Goal: Information Seeking & Learning: Learn about a topic

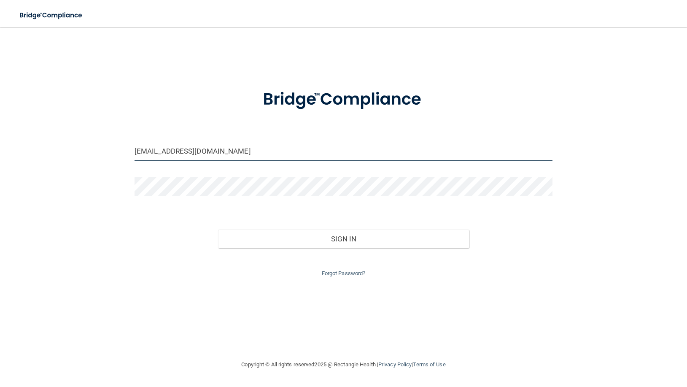
click at [209, 152] on input "[EMAIL_ADDRESS][DOMAIN_NAME]" at bounding box center [343, 151] width 418 height 19
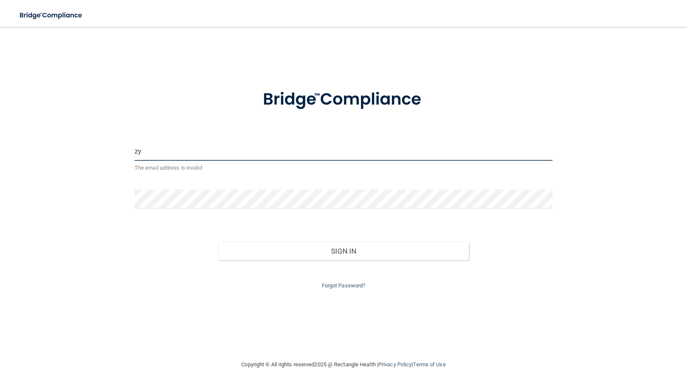
type input "z"
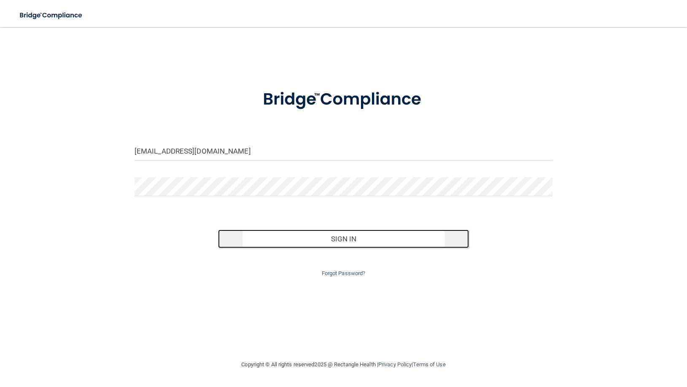
click at [344, 237] on button "Sign In" at bounding box center [343, 238] width 251 height 19
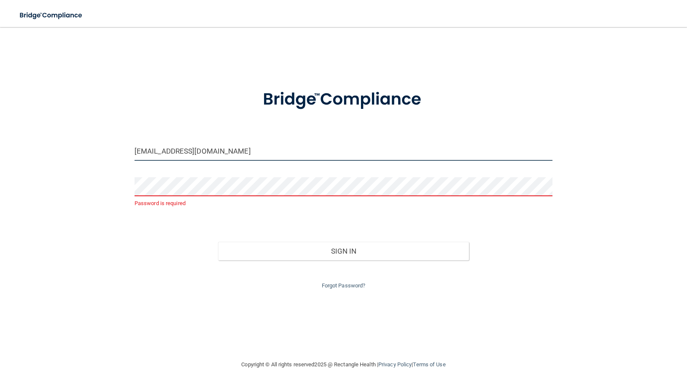
click at [199, 155] on input "info@drahani.com" at bounding box center [343, 151] width 418 height 19
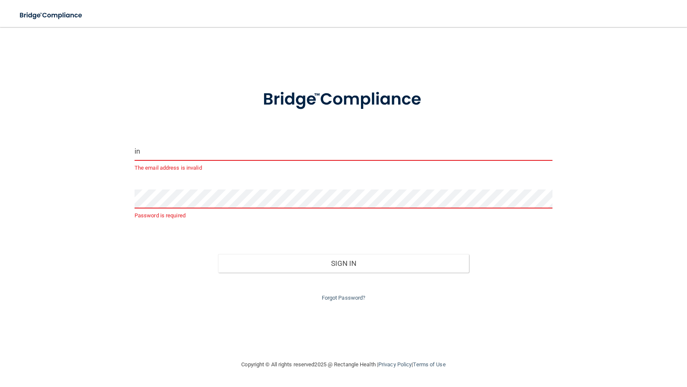
type input "i"
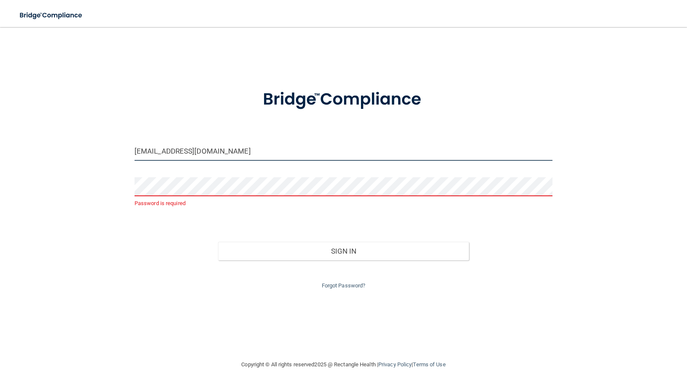
type input "[EMAIL_ADDRESS][DOMAIN_NAME]"
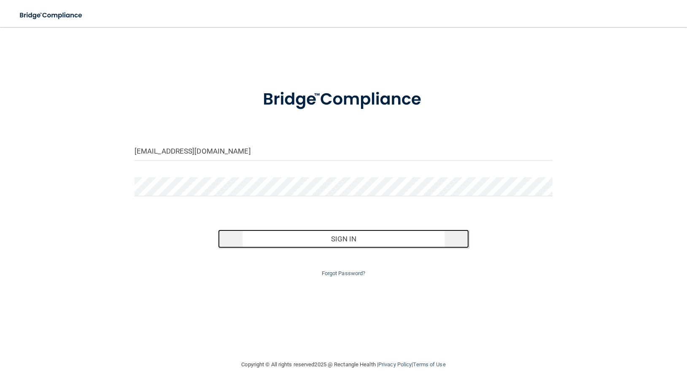
click at [346, 237] on button "Sign In" at bounding box center [343, 238] width 251 height 19
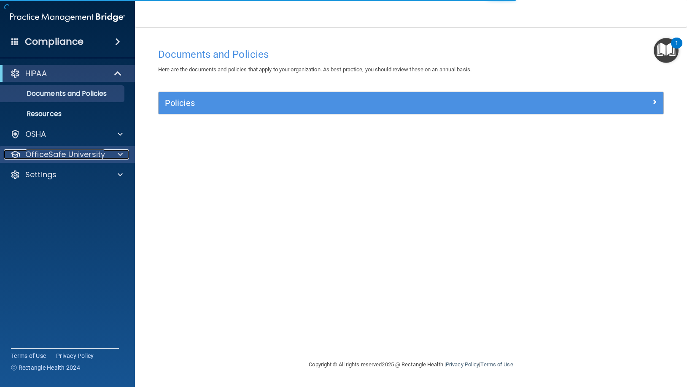
click at [121, 153] on span at bounding box center [120, 154] width 5 height 10
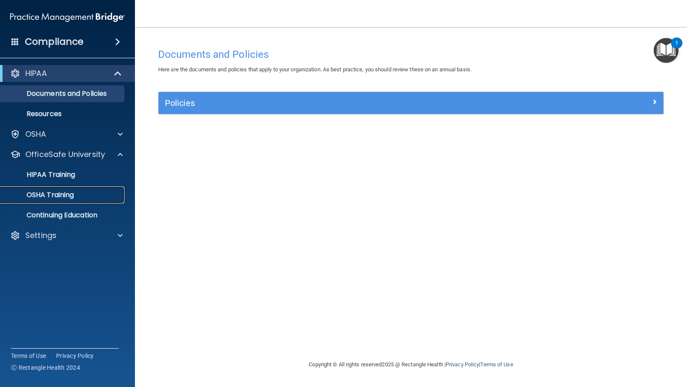
click at [64, 193] on p "OSHA Training" at bounding box center [39, 195] width 68 height 8
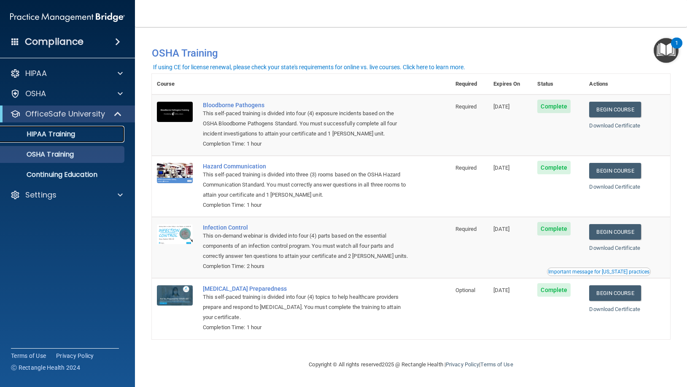
click at [93, 130] on div "HIPAA Training" at bounding box center [62, 134] width 115 height 8
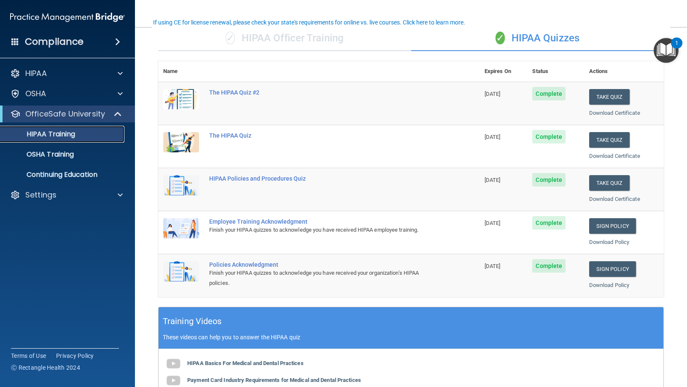
scroll to position [31, 0]
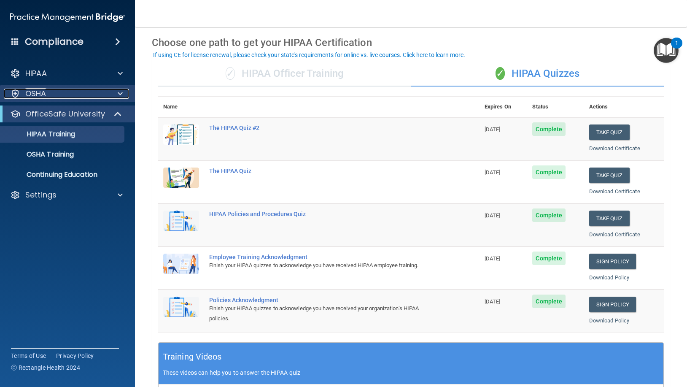
click at [121, 92] on span at bounding box center [120, 94] width 5 height 10
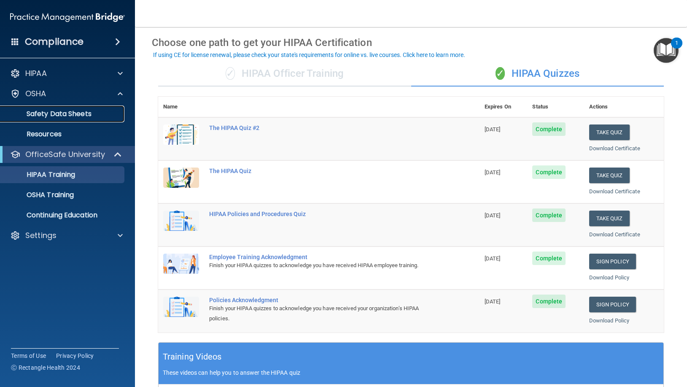
click at [67, 112] on p "Safety Data Sheets" at bounding box center [62, 114] width 115 height 8
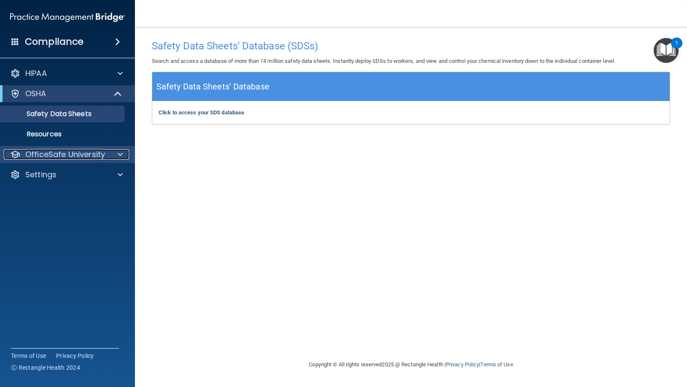
click at [76, 156] on p "OfficeSafe University" at bounding box center [65, 154] width 80 height 10
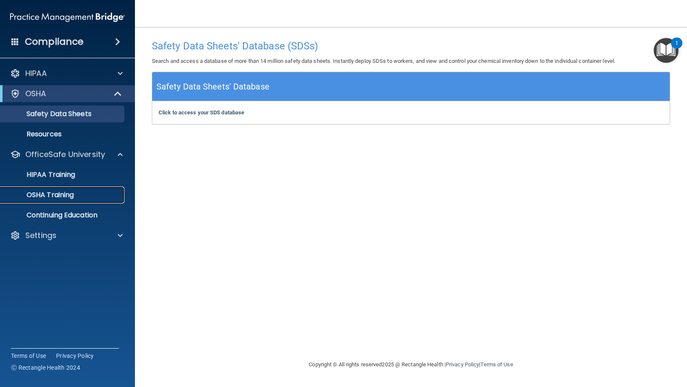
click at [63, 192] on p "OSHA Training" at bounding box center [39, 195] width 68 height 8
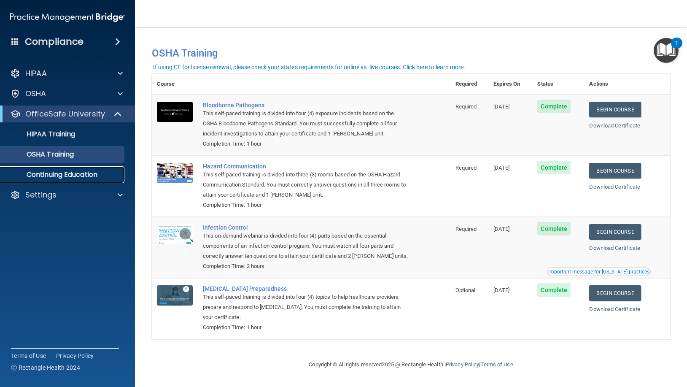
click at [104, 176] on p "Continuing Education" at bounding box center [62, 174] width 115 height 8
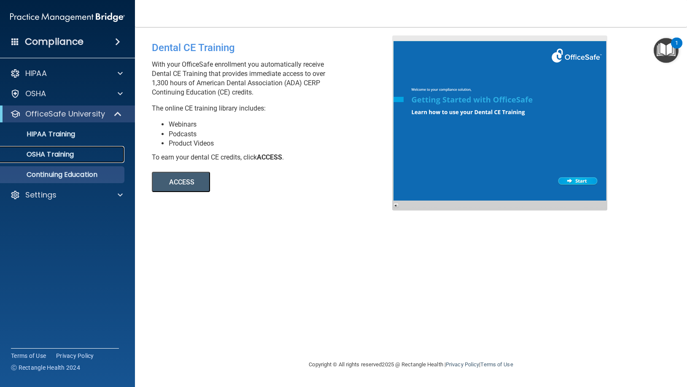
click at [79, 151] on div "OSHA Training" at bounding box center [62, 154] width 115 height 8
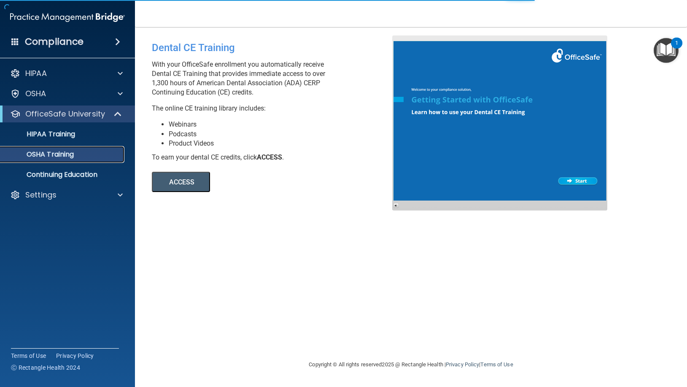
click at [71, 153] on p "OSHA Training" at bounding box center [39, 154] width 68 height 8
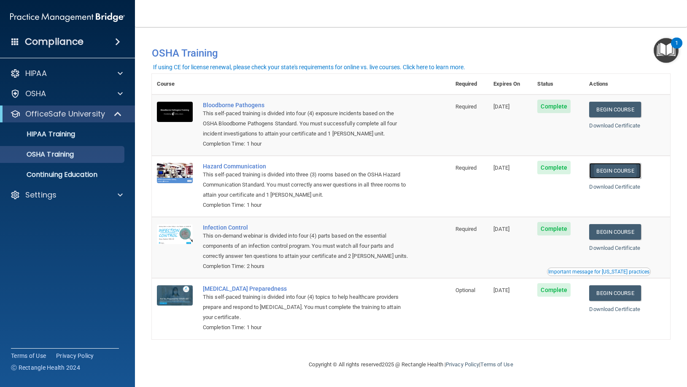
click at [614, 171] on link "Begin Course" at bounding box center [614, 171] width 51 height 16
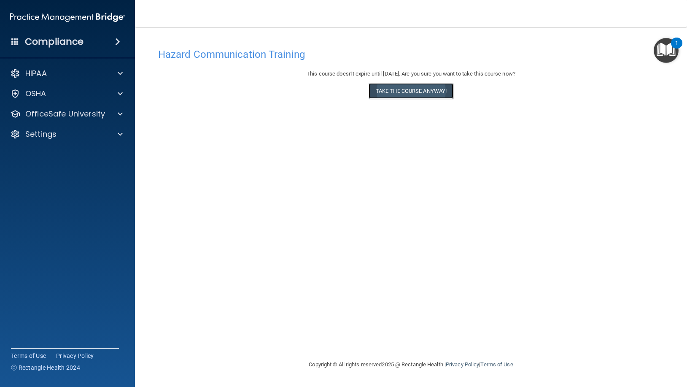
click at [416, 88] on button "Take the course anyway!" at bounding box center [411, 91] width 85 height 16
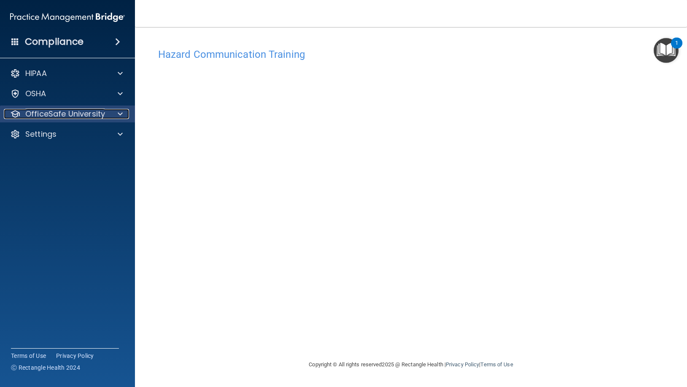
click at [119, 113] on span at bounding box center [120, 114] width 5 height 10
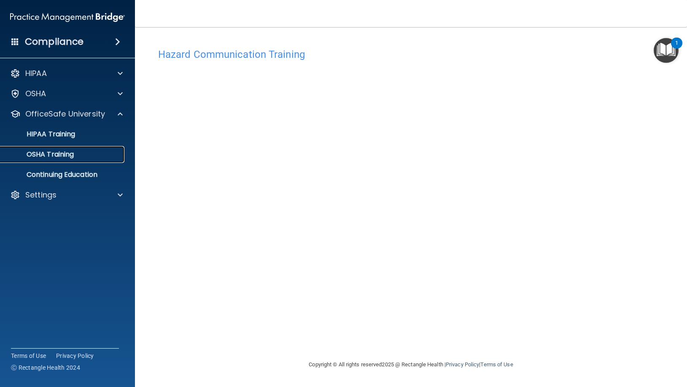
click at [69, 155] on p "OSHA Training" at bounding box center [39, 154] width 68 height 8
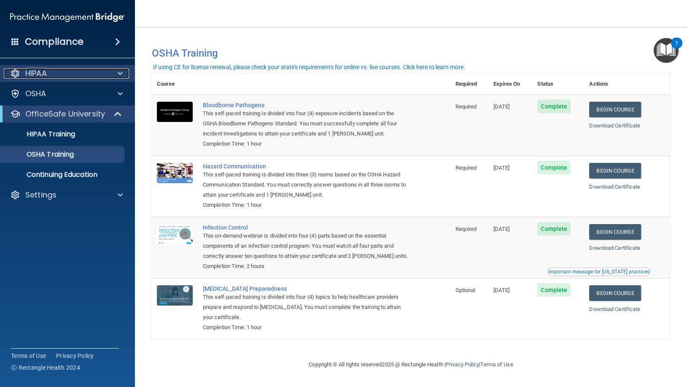
click at [118, 73] on span at bounding box center [120, 73] width 5 height 10
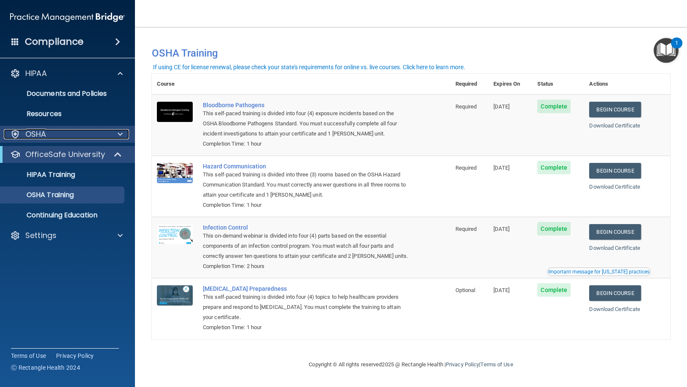
click at [121, 135] on span at bounding box center [120, 134] width 5 height 10
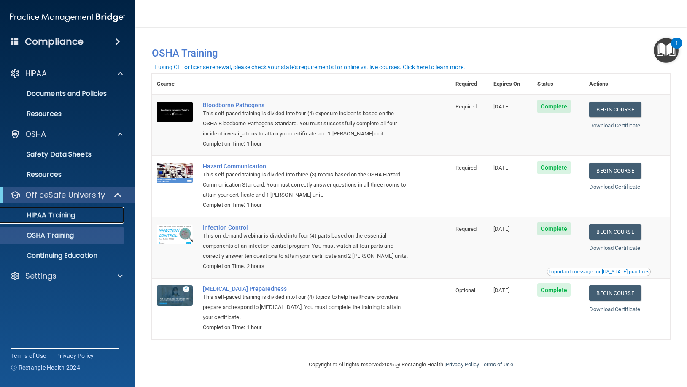
click at [115, 213] on div "HIPAA Training" at bounding box center [62, 215] width 115 height 8
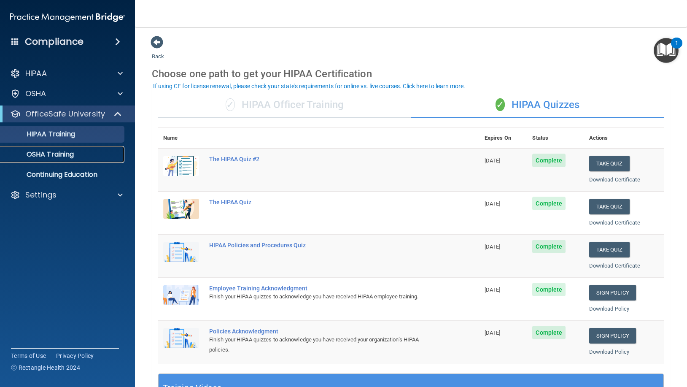
click at [78, 155] on div "OSHA Training" at bounding box center [62, 154] width 115 height 8
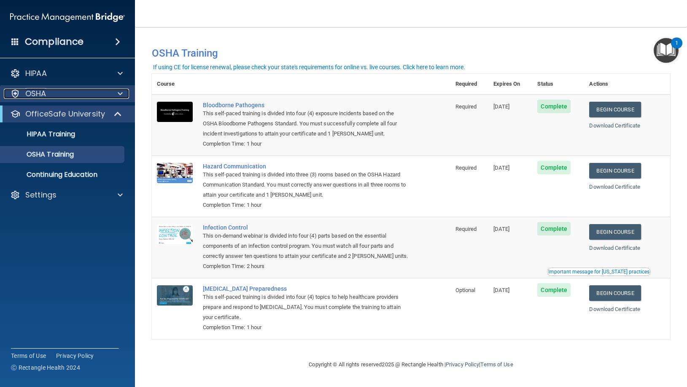
click at [119, 94] on span at bounding box center [120, 94] width 5 height 10
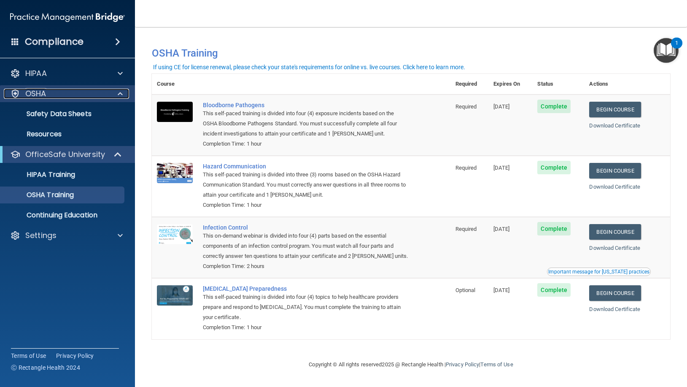
click at [70, 92] on div "OSHA" at bounding box center [56, 94] width 105 height 10
